Goal: Navigation & Orientation: Find specific page/section

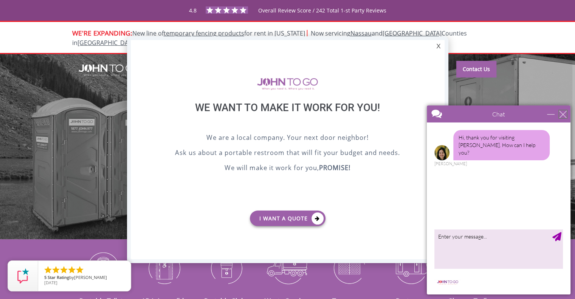
click at [563, 114] on div "close" at bounding box center [563, 114] width 8 height 8
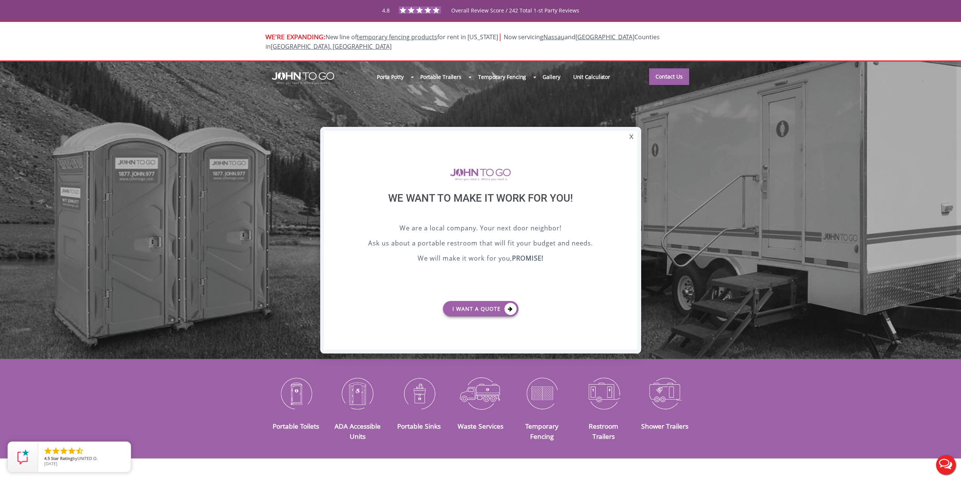
click at [468, 202] on div "We want to make it work for you!" at bounding box center [481, 207] width 276 height 31
click at [468, 203] on div "We want to make it work for you!" at bounding box center [481, 207] width 276 height 31
click at [468, 202] on div "We want to make it work for you!" at bounding box center [481, 207] width 276 height 31
copy div "We want to make it work for you!"
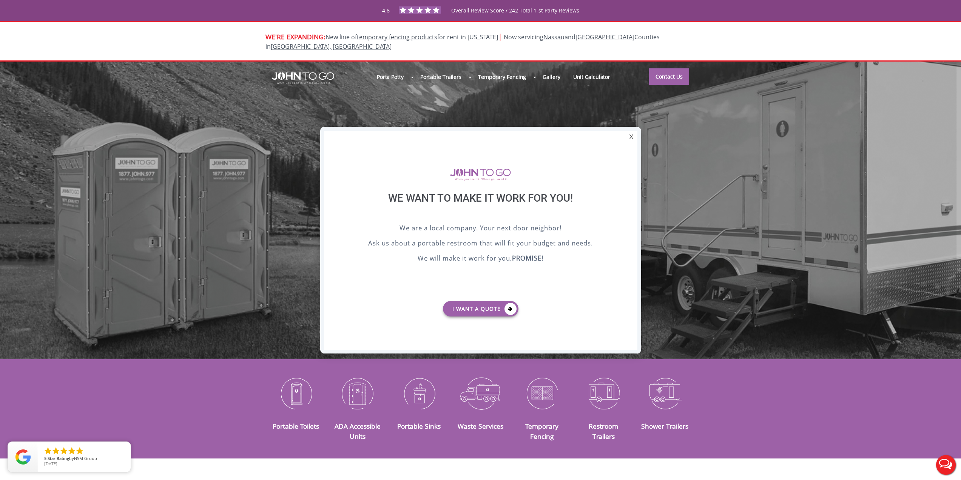
click at [379, 241] on p "Ask us about a portable restroom that will fit your budget and needs." at bounding box center [481, 243] width 276 height 11
drag, startPoint x: 390, startPoint y: 230, endPoint x: 611, endPoint y: 263, distance: 223.8
click at [574, 263] on div "We are a local company. Your next door neighbor! Ask us about a portable restro…" at bounding box center [481, 259] width 276 height 72
copy div "We are a local company. Your next door neighbor! Ask us about a portable restro…"
click at [544, 254] on b "PROMISE!" at bounding box center [527, 258] width 31 height 9
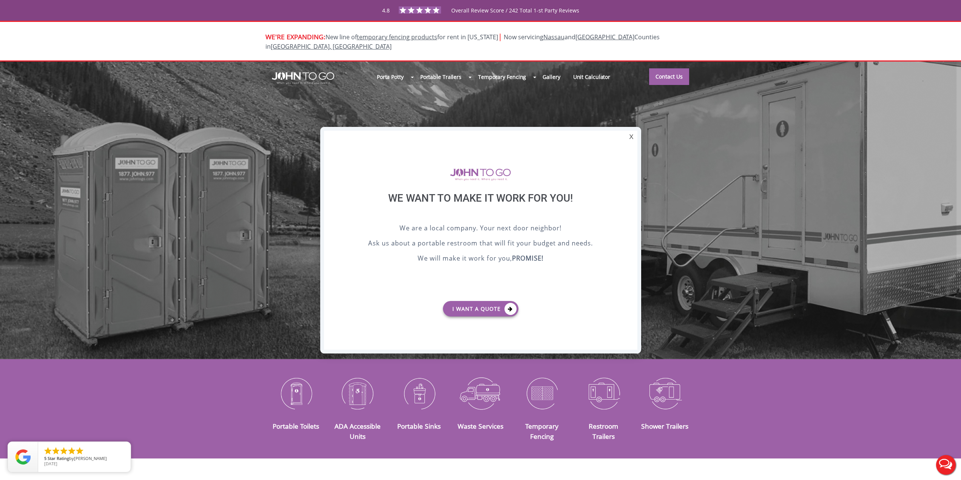
click at [565, 275] on div "We are a local company. Your next door neighbor! Ask us about a portable restro…" at bounding box center [481, 259] width 276 height 72
